Goal: Task Accomplishment & Management: Manage account settings

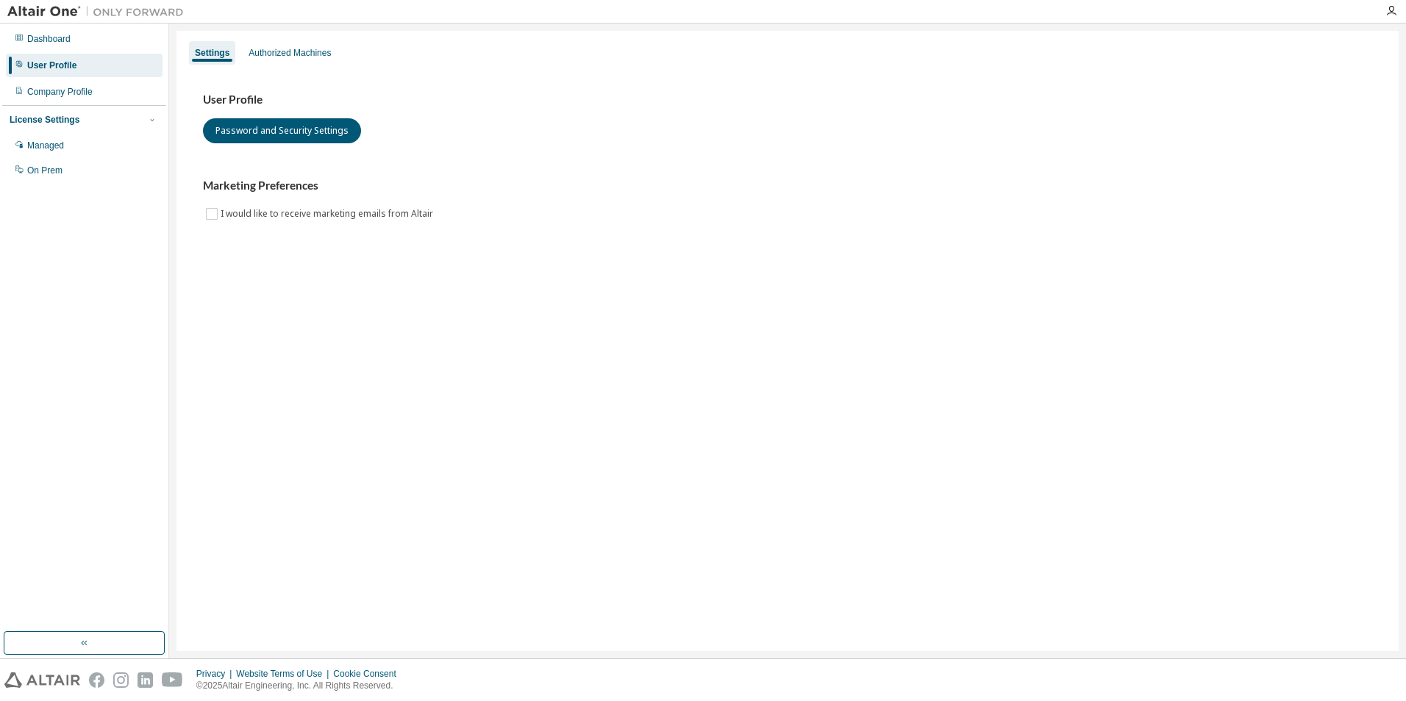
drag, startPoint x: 1203, startPoint y: 340, endPoint x: 1180, endPoint y: 334, distance: 24.2
click at [1203, 340] on div "Settings Authorized Machines User Profile Password and Security Settings Market…" at bounding box center [787, 341] width 1222 height 620
click at [312, 53] on div "Authorized Machines" at bounding box center [289, 53] width 82 height 12
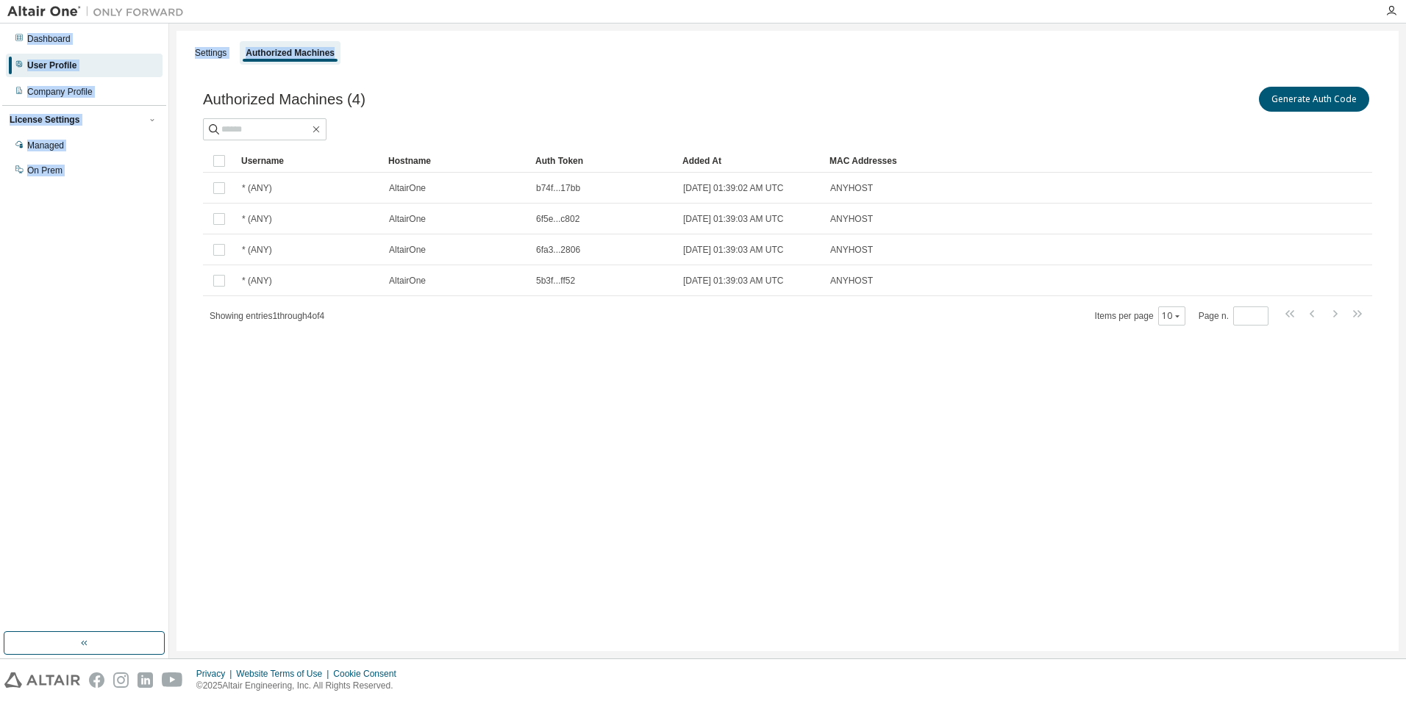
drag, startPoint x: 466, startPoint y: 14, endPoint x: 495, endPoint y: 60, distance: 54.5
click at [495, 60] on div "Dashboard User Profile Company Profile License Settings Managed On Prem Setting…" at bounding box center [703, 350] width 1406 height 701
